Goal: Task Accomplishment & Management: Complete application form

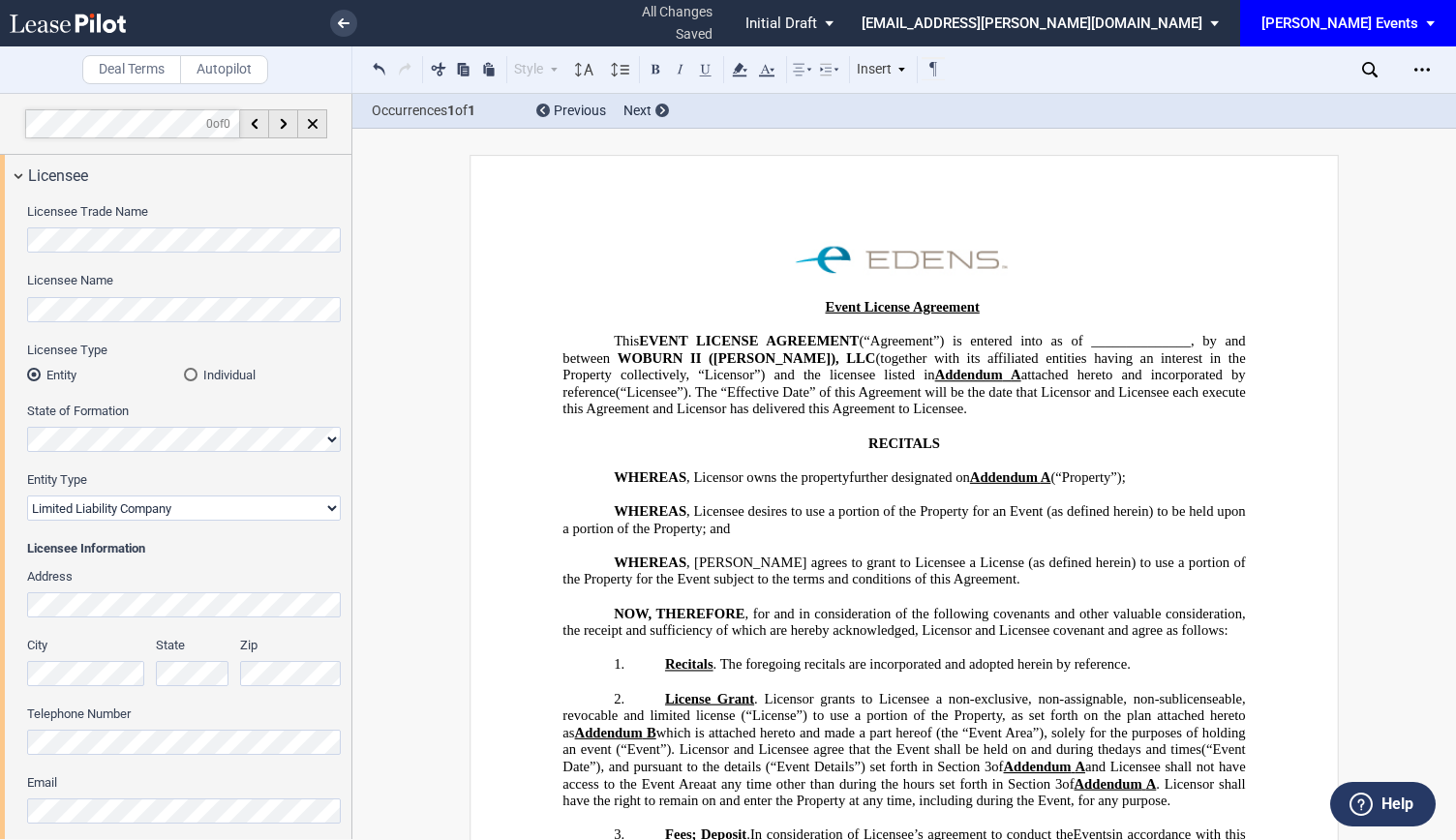
select select "limited liability company"
select select "8"
select select "10"
select select "5"
select select "pm"
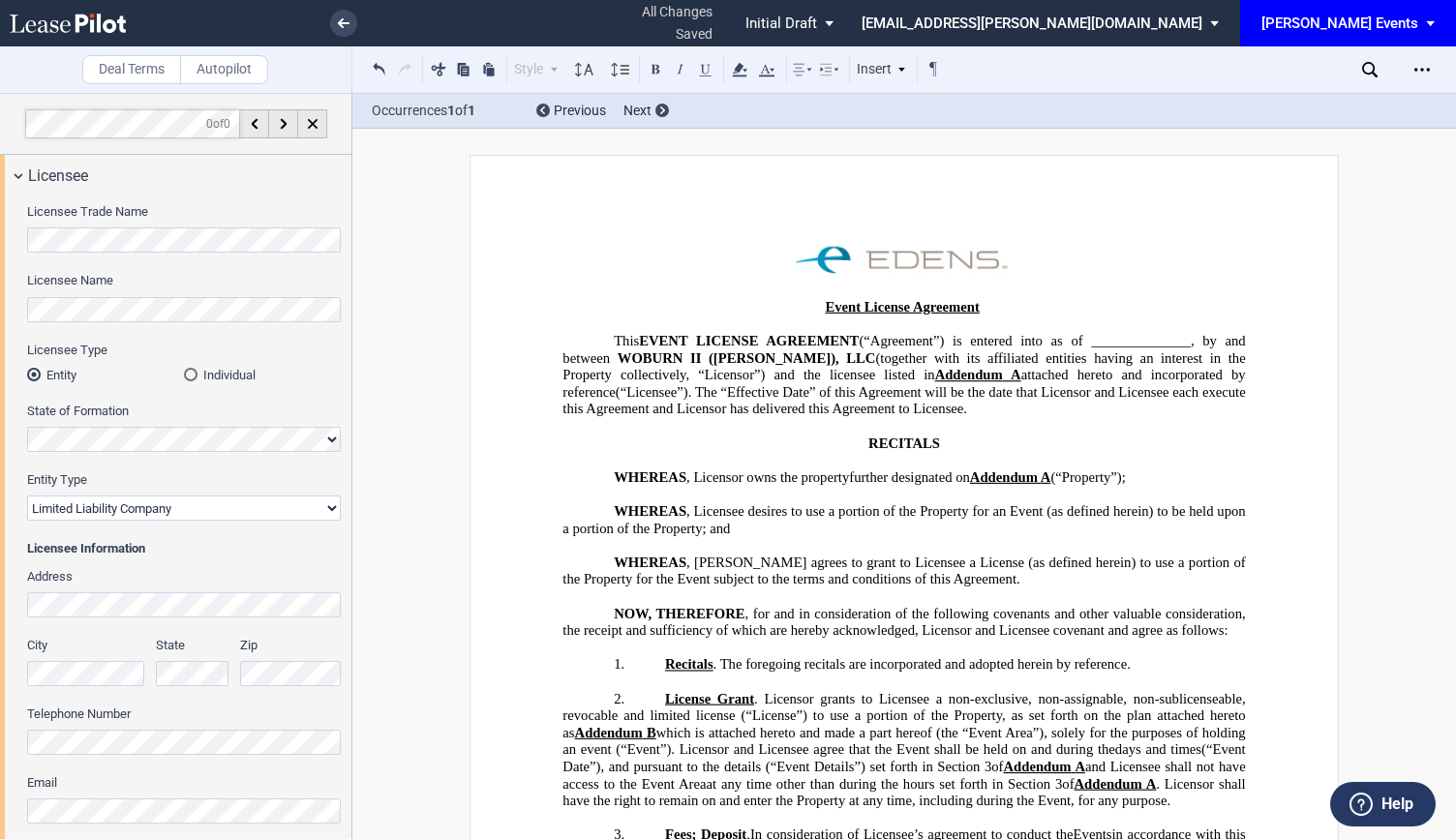
select select "8"
select select "30"
select select "pm"
select select "30"
